Goal: Information Seeking & Learning: Find specific fact

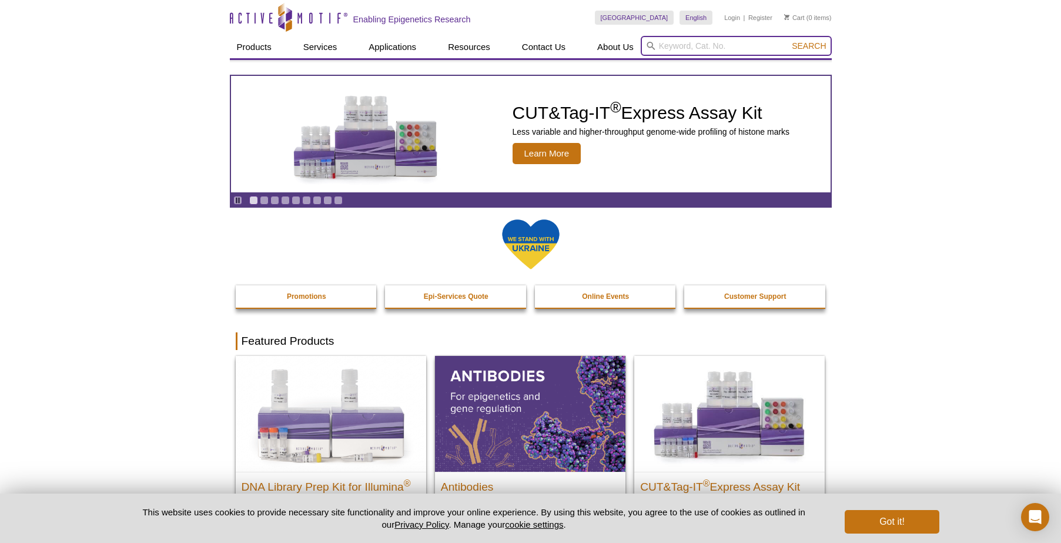
click at [680, 46] on input "search" at bounding box center [736, 46] width 191 height 20
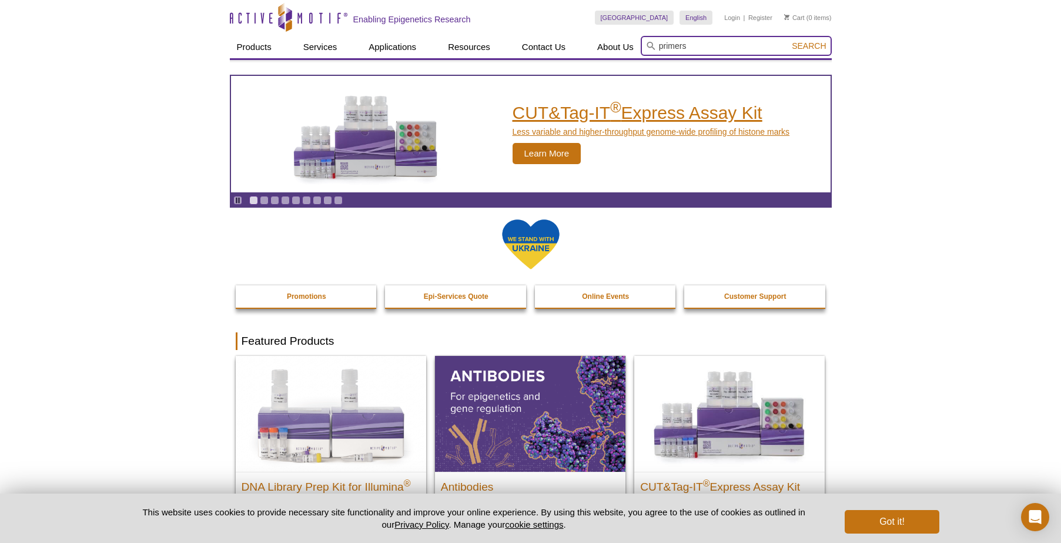
type input "primers"
click at [788, 41] on button "Search" at bounding box center [808, 46] width 41 height 11
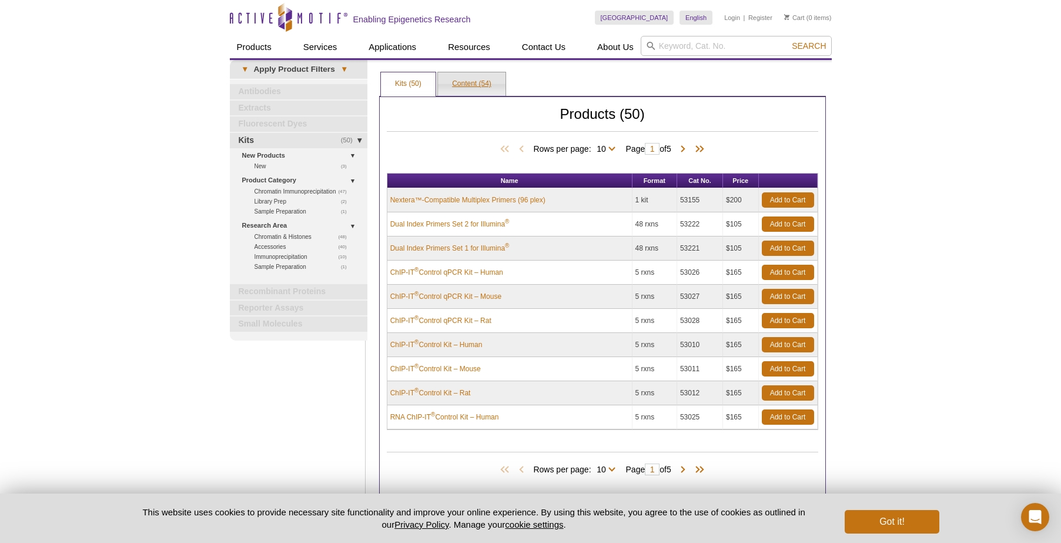
click at [475, 82] on link "Content (54)" at bounding box center [472, 84] width 68 height 24
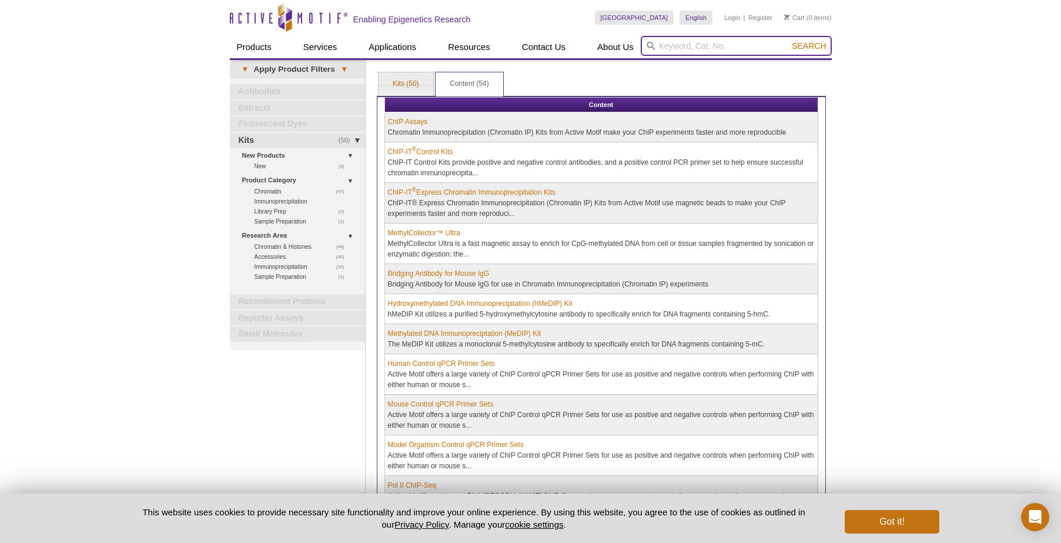
click at [673, 40] on input "search" at bounding box center [736, 46] width 191 height 20
type input "cxcl10"
click at [788, 41] on button "Search" at bounding box center [808, 46] width 41 height 11
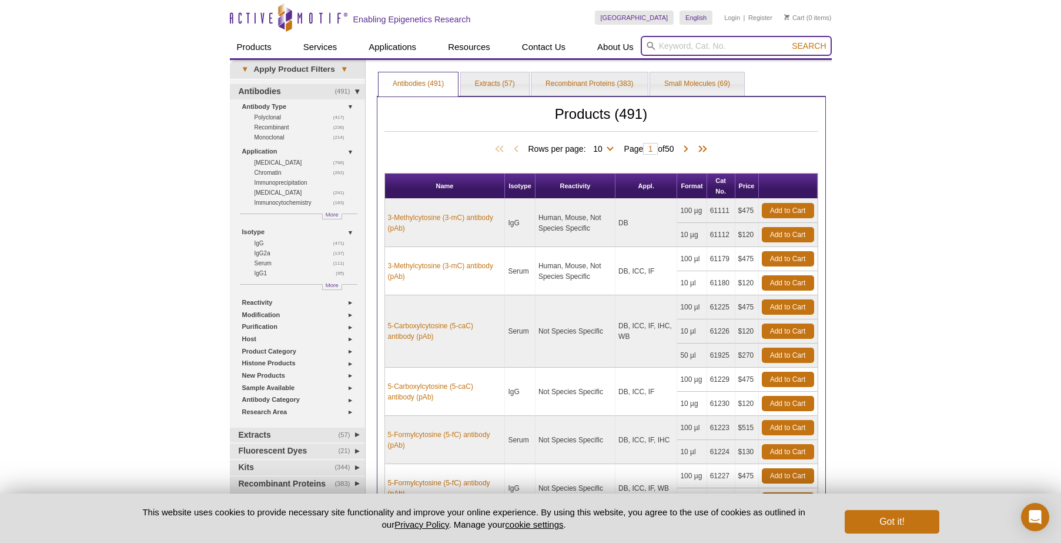
click at [691, 43] on input "search" at bounding box center [736, 46] width 191 height 20
type input "IP10"
click at [788, 41] on button "Search" at bounding box center [808, 46] width 41 height 11
